Goal: Find specific page/section: Find specific page/section

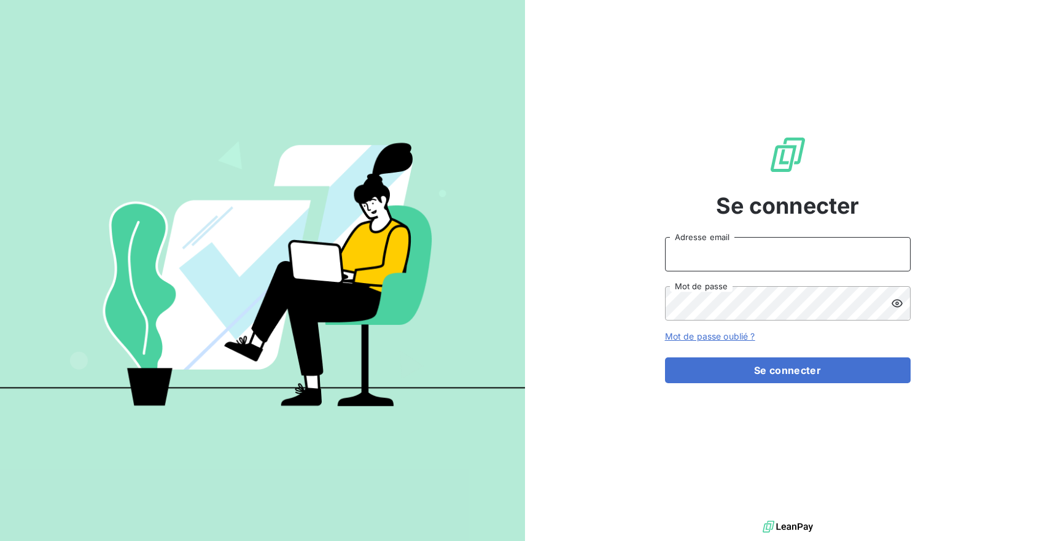
type input "[PERSON_NAME][EMAIL_ADDRESS][DOMAIN_NAME]"
click at [729, 355] on form "[PERSON_NAME][EMAIL_ADDRESS][DOMAIN_NAME] Adresse email Mot de passe Mot de pas…" at bounding box center [788, 310] width 246 height 146
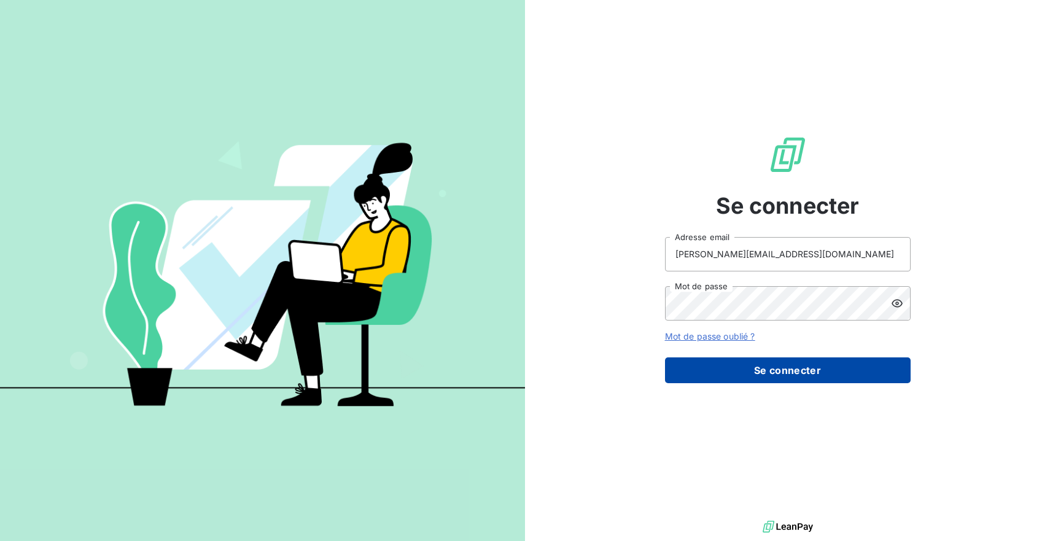
click at [723, 363] on button "Se connecter" at bounding box center [788, 370] width 246 height 26
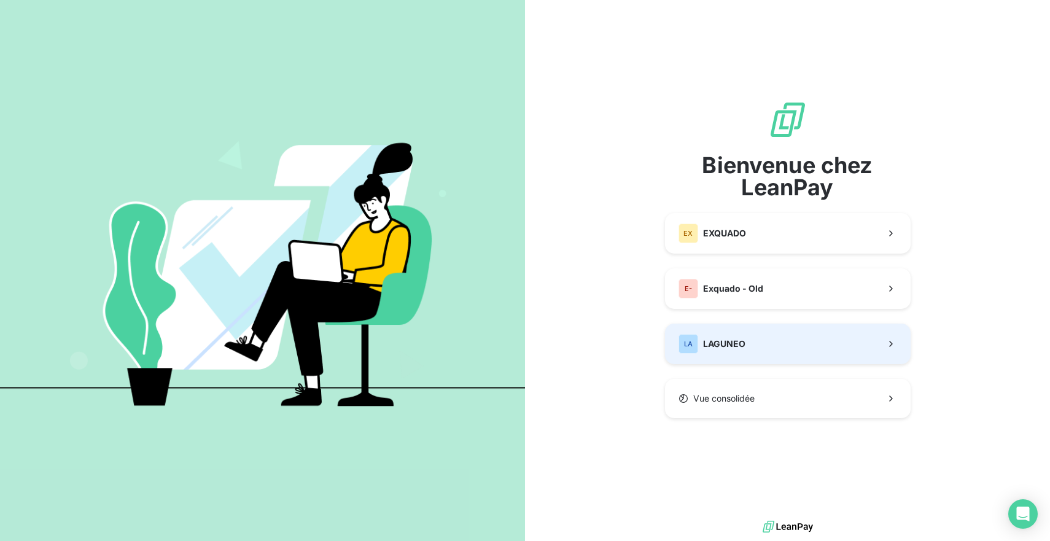
click at [774, 342] on button "LA LAGUNEO" at bounding box center [788, 344] width 246 height 41
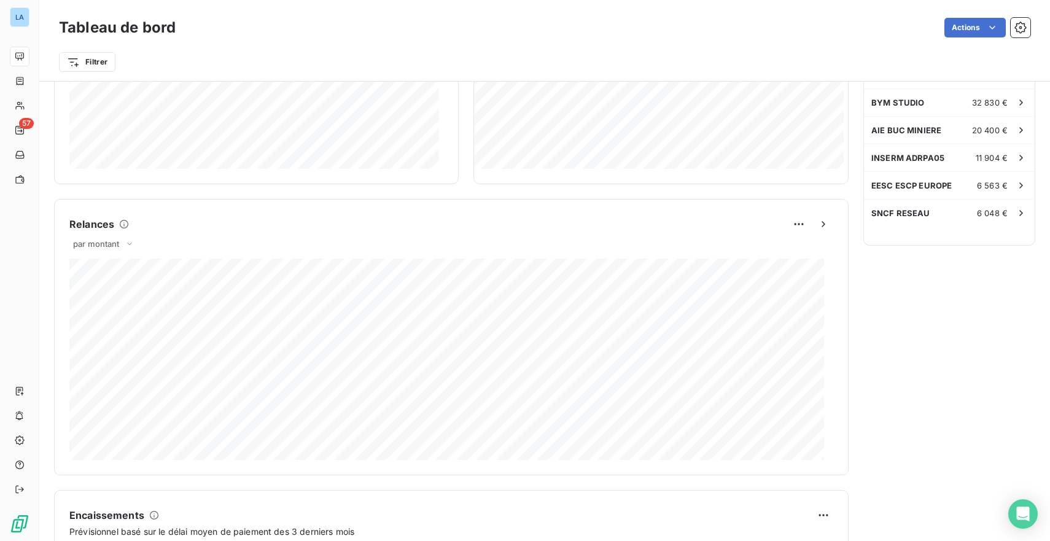
scroll to position [322, 0]
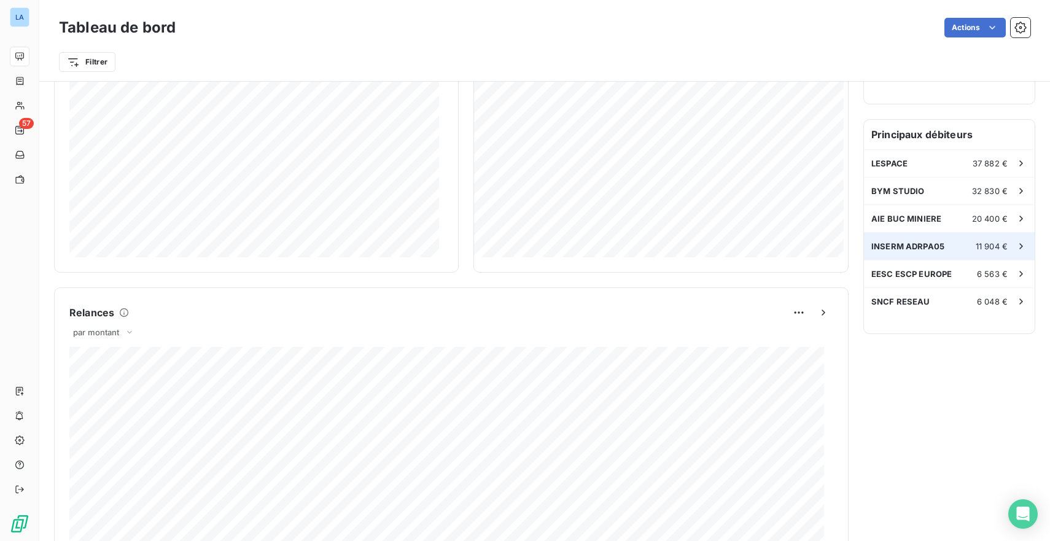
click at [924, 249] on span "INSERM ADRPA05" at bounding box center [908, 246] width 73 height 10
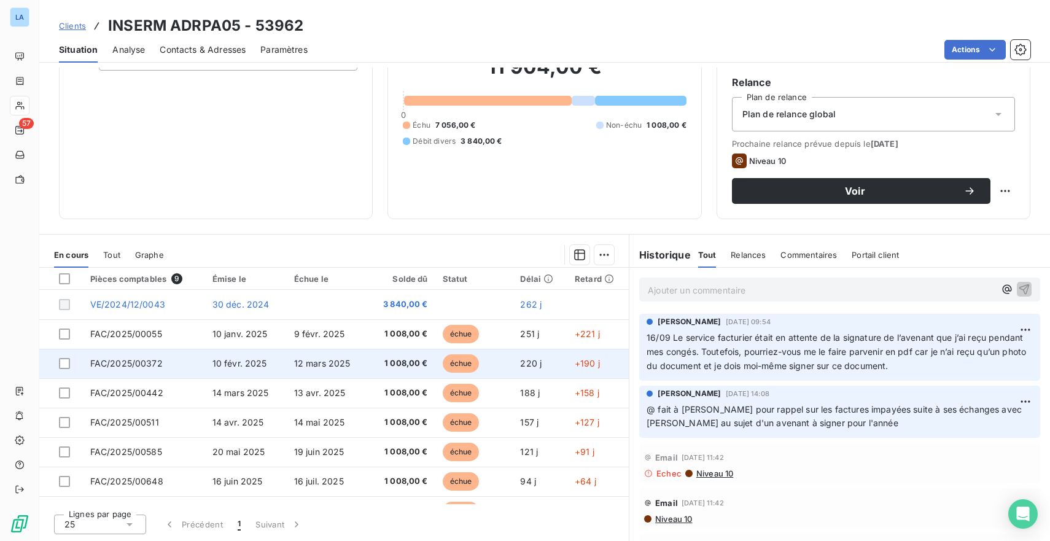
scroll to position [107, 0]
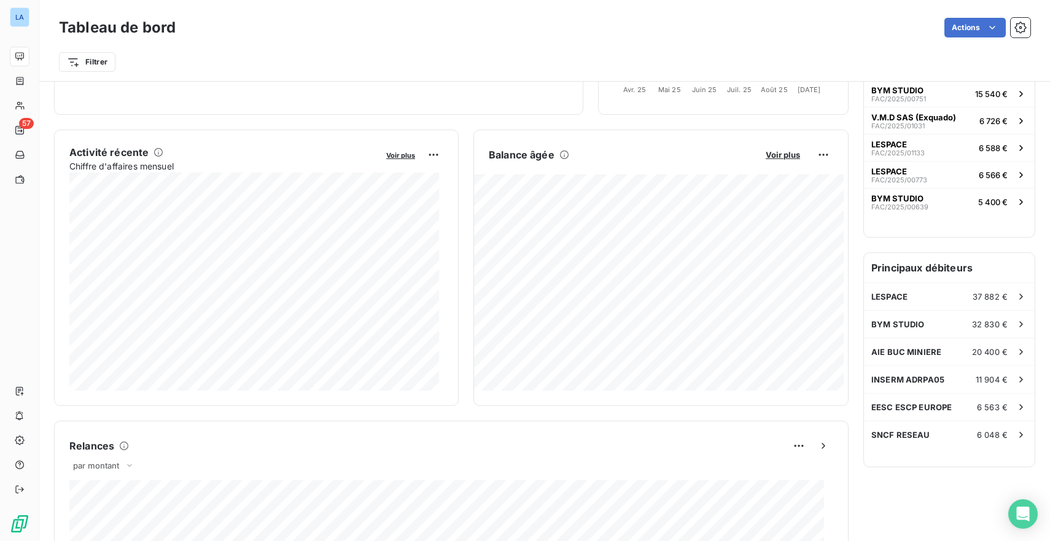
scroll to position [190, 0]
click at [889, 430] on span "SNCF RESEAU" at bounding box center [901, 434] width 59 height 10
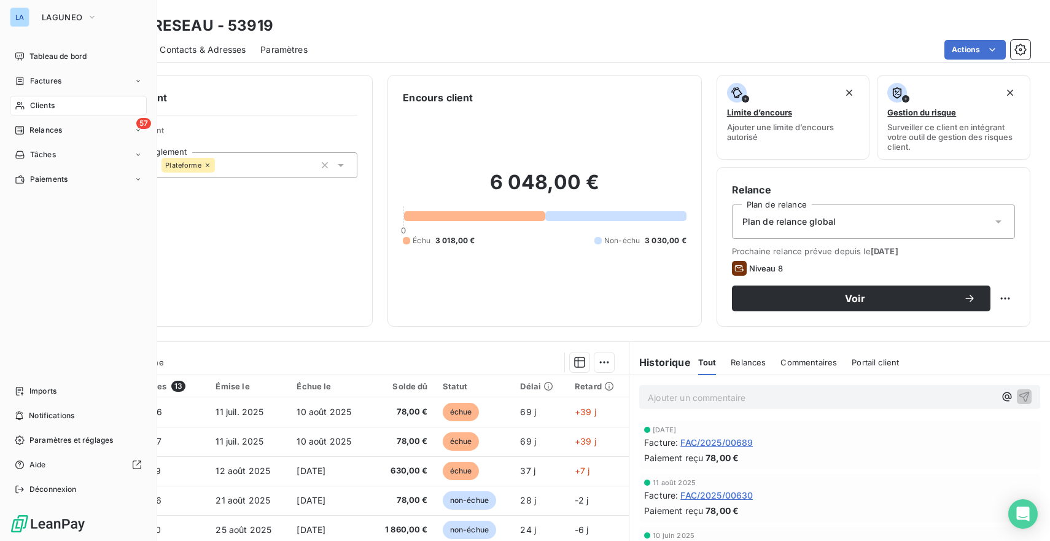
click at [44, 103] on span "Clients" at bounding box center [42, 105] width 25 height 11
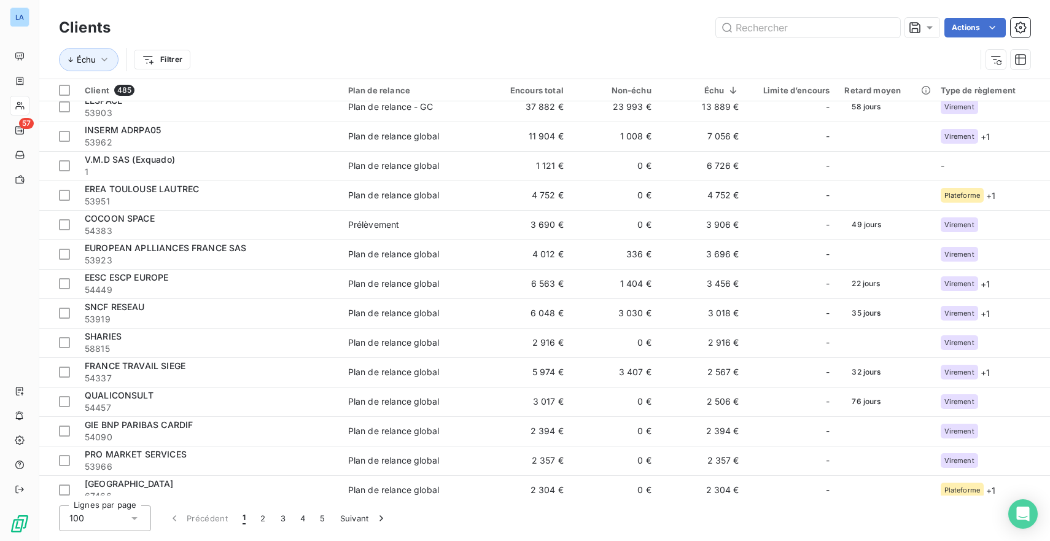
scroll to position [76, 0]
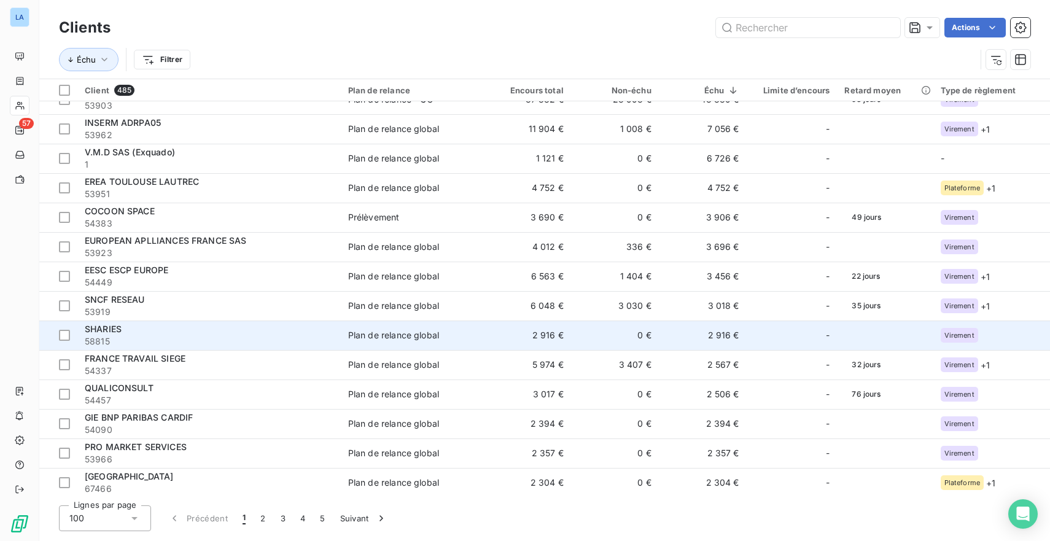
click at [119, 330] on span "SHARIES" at bounding box center [103, 329] width 37 height 10
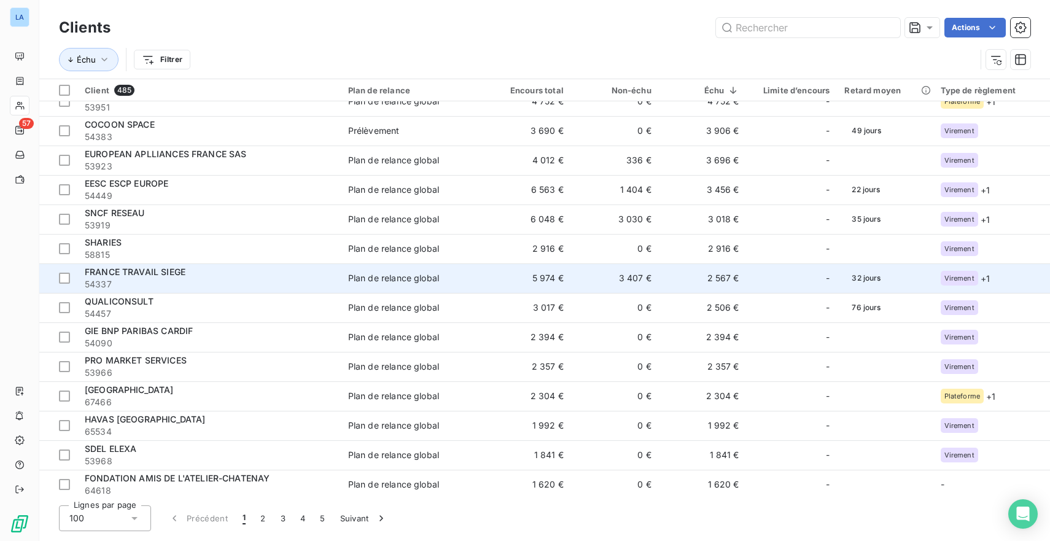
scroll to position [165, 0]
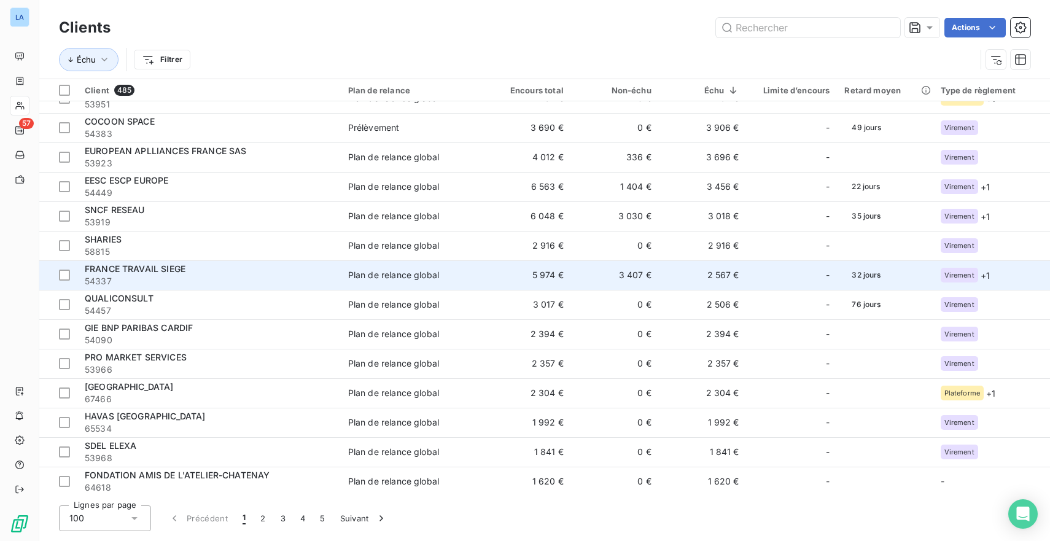
click at [274, 272] on div "FRANCE TRAVAIL SIEGE" at bounding box center [209, 269] width 249 height 12
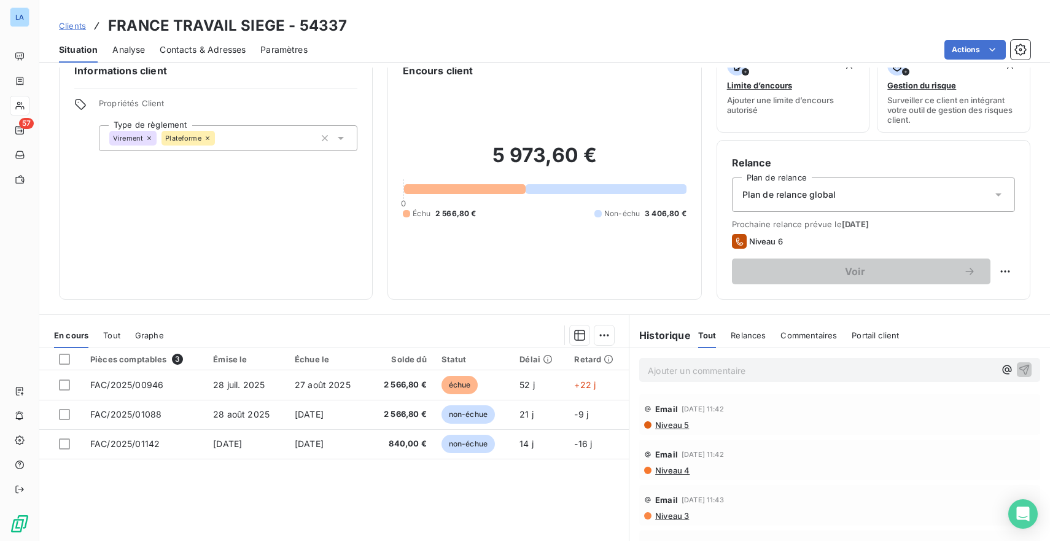
scroll to position [26, 0]
click at [680, 427] on span "Niveau 5" at bounding box center [671, 426] width 35 height 10
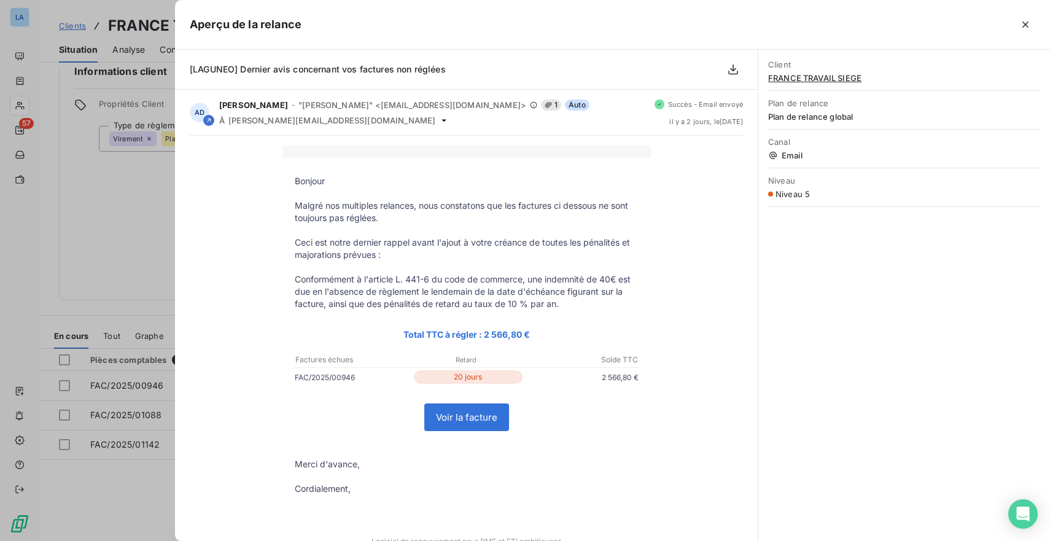
scroll to position [0, 0]
click at [1028, 25] on icon "button" at bounding box center [1026, 24] width 12 height 12
